Goal: Task Accomplishment & Management: Manage account settings

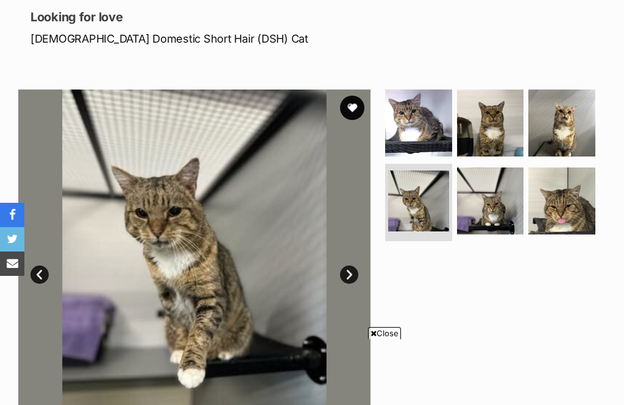
click at [350, 270] on link "Next" at bounding box center [349, 275] width 18 height 18
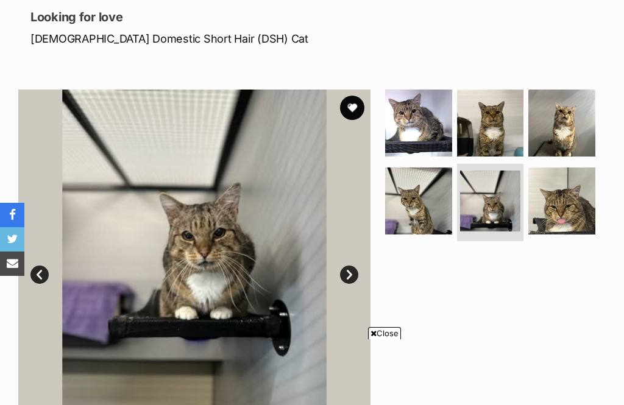
click at [348, 271] on link "Next" at bounding box center [349, 275] width 18 height 18
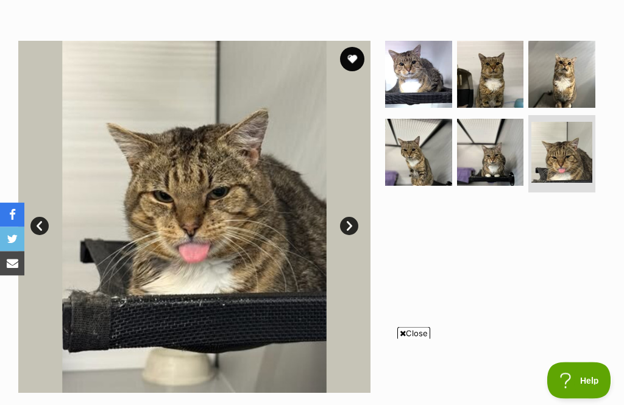
scroll to position [213, 0]
click at [429, 76] on img at bounding box center [418, 74] width 67 height 67
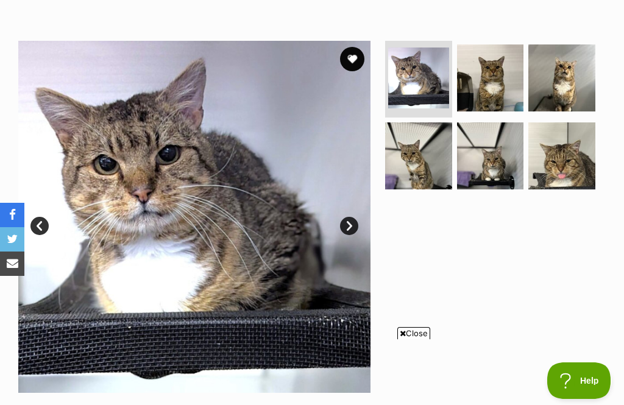
click at [363, 58] on button "favourite" at bounding box center [352, 59] width 24 height 24
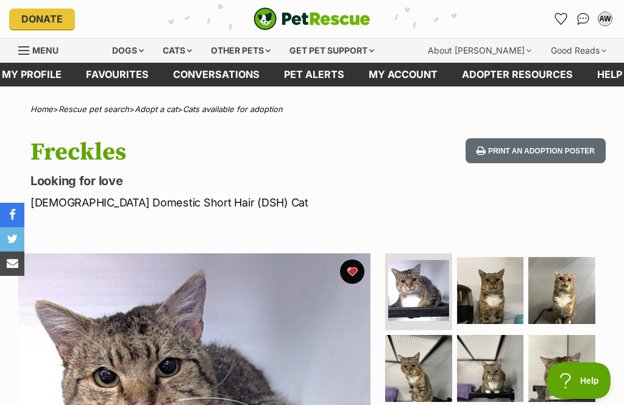
scroll to position [0, 0]
click at [123, 76] on link "Favourites" at bounding box center [117, 75] width 87 height 24
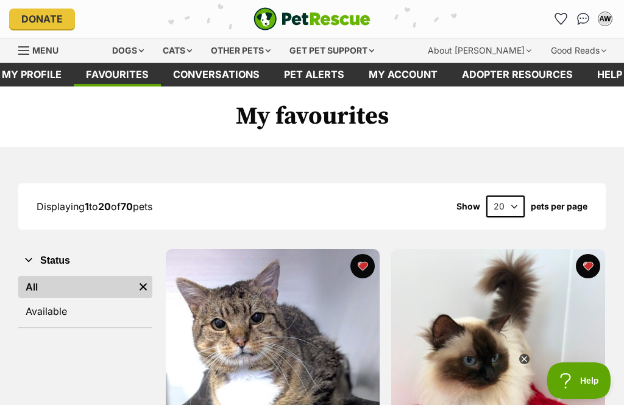
click at [71, 312] on link "Available" at bounding box center [85, 311] width 134 height 22
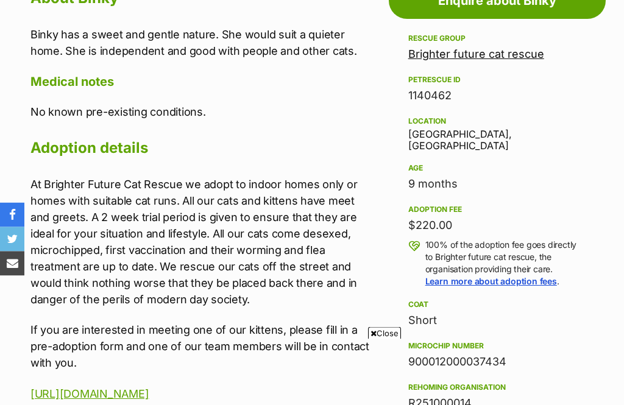
scroll to position [649, 0]
